Goal: Task Accomplishment & Management: Manage account settings

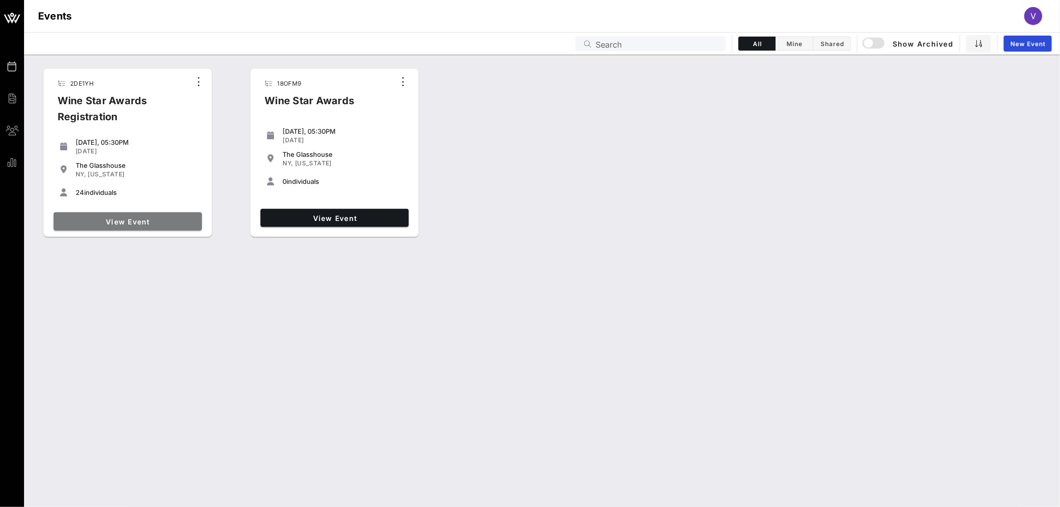
click at [128, 224] on span "View Event" at bounding box center [128, 221] width 140 height 9
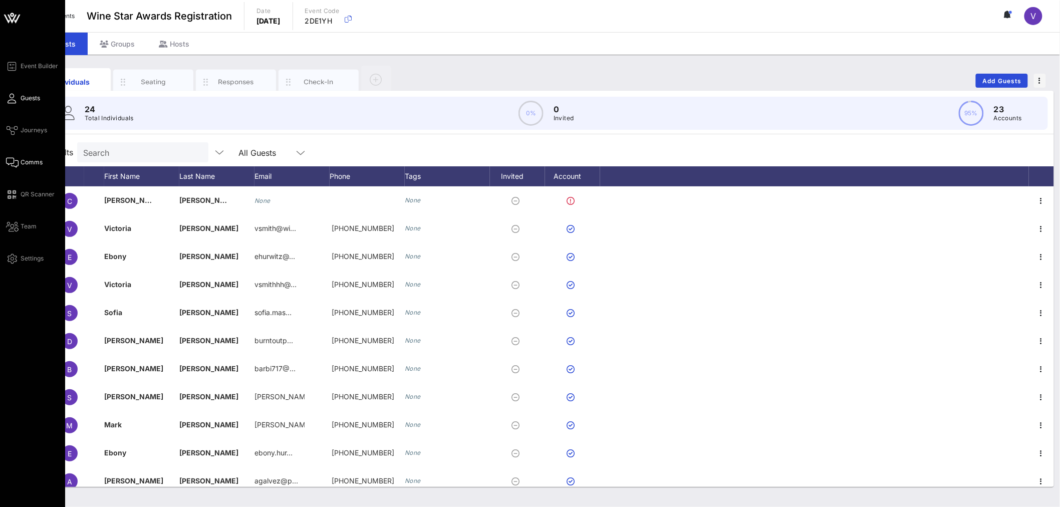
click at [18, 162] on icon at bounding box center [12, 163] width 13 height 2
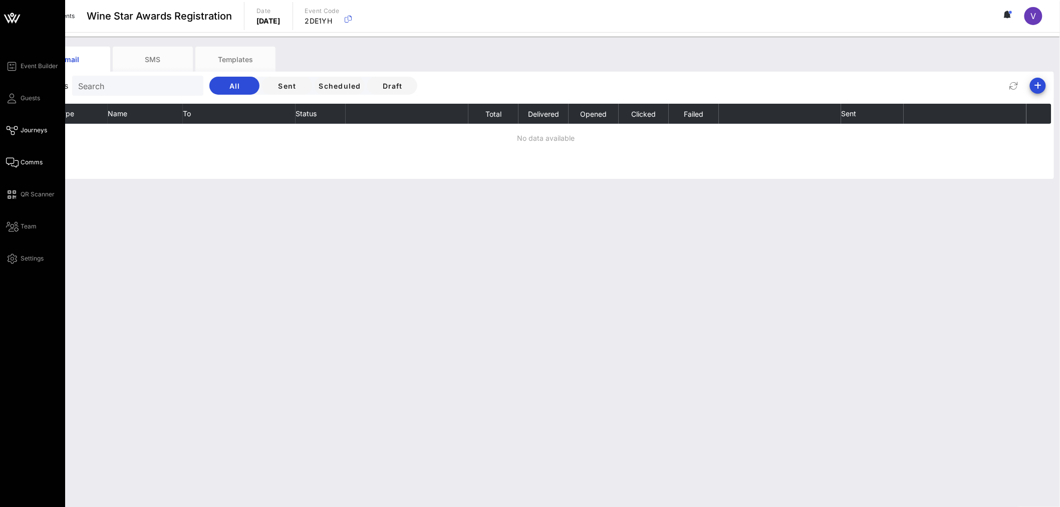
click at [26, 127] on span "Journeys" at bounding box center [34, 130] width 27 height 9
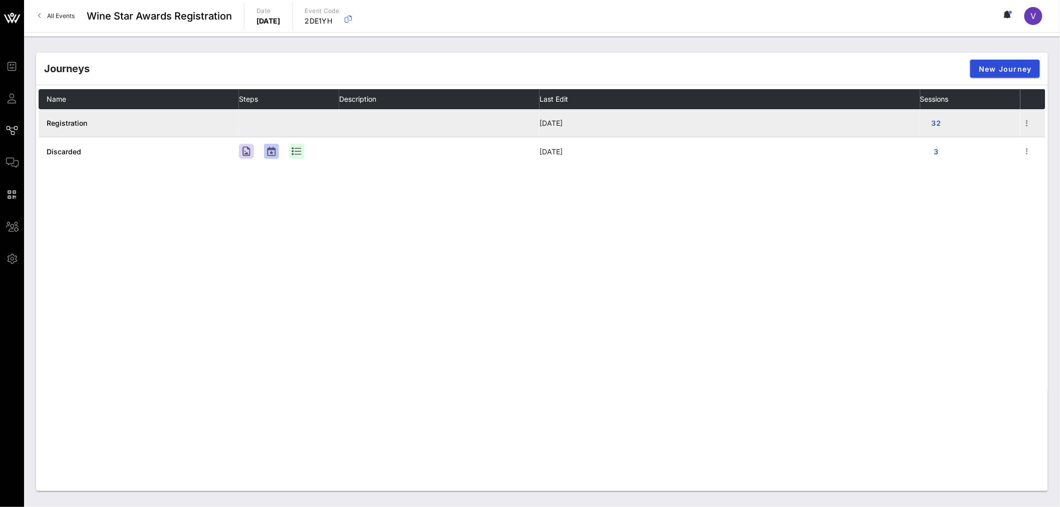
click at [74, 122] on span "Registration" at bounding box center [67, 123] width 41 height 9
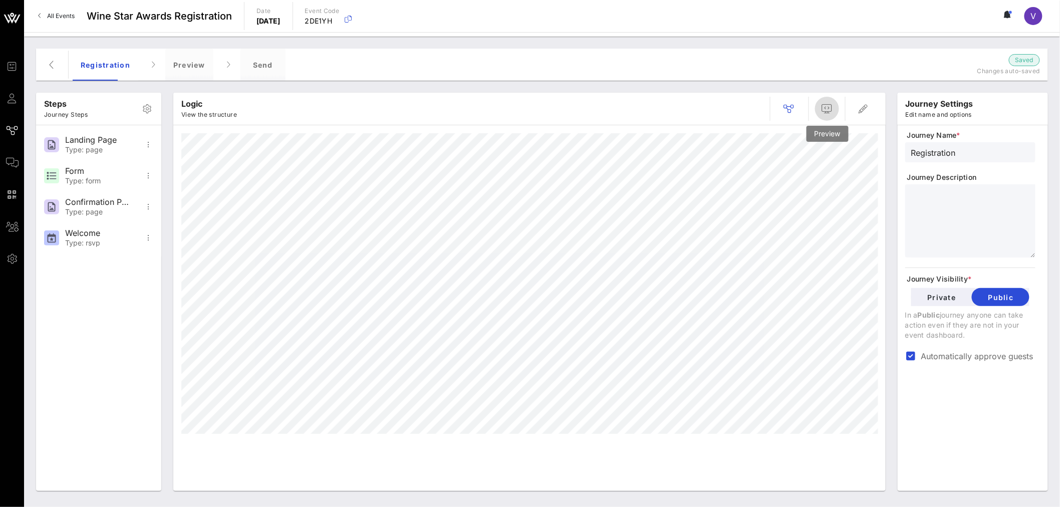
click at [823, 111] on icon "button" at bounding box center [827, 109] width 12 height 12
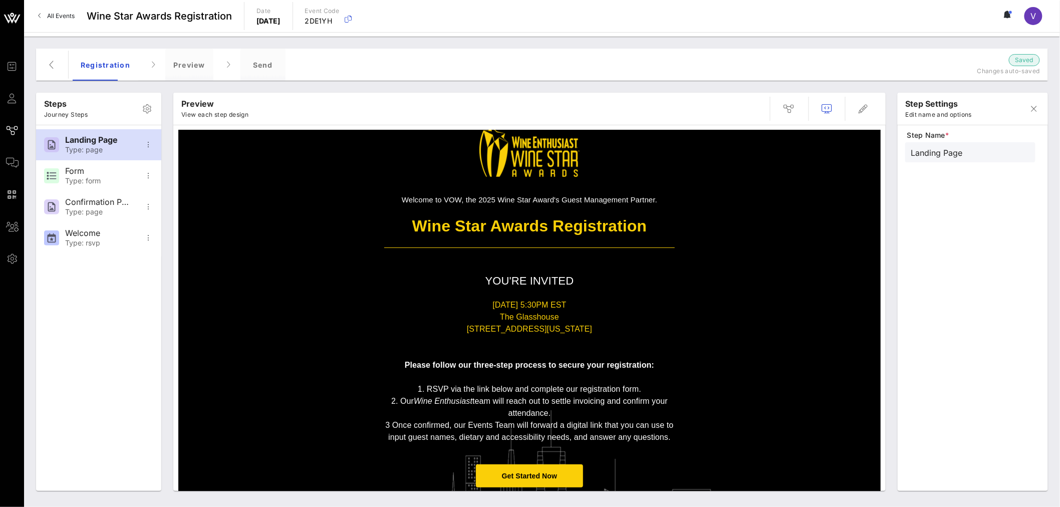
scroll to position [56, 0]
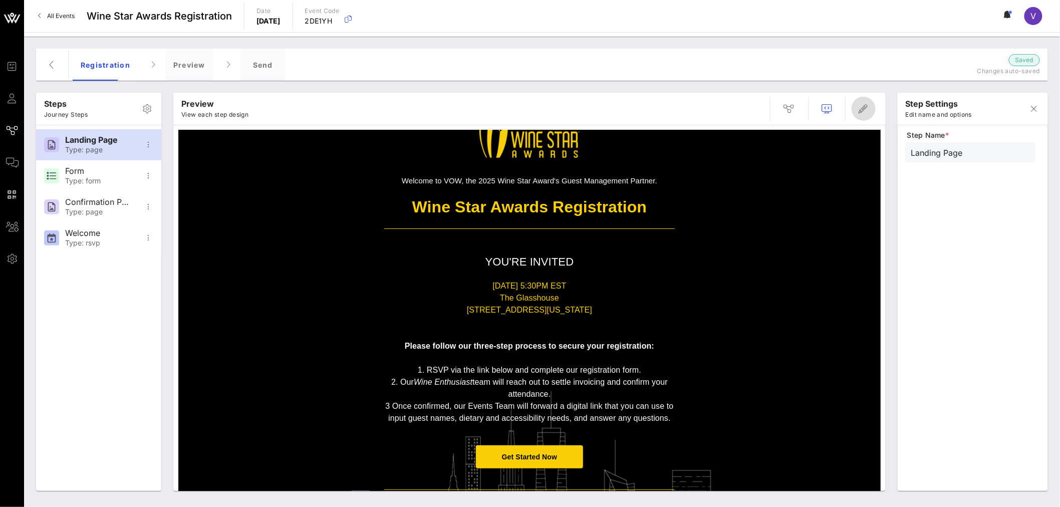
click at [865, 107] on icon "button" at bounding box center [863, 109] width 12 height 12
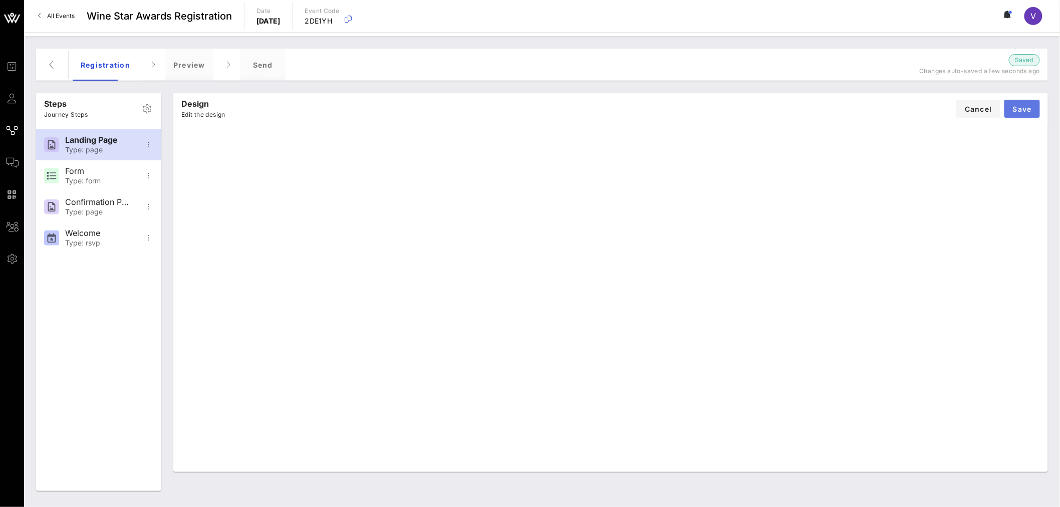
click at [1008, 109] on button "Save" at bounding box center [1022, 109] width 36 height 18
